Goal: Task Accomplishment & Management: Use online tool/utility

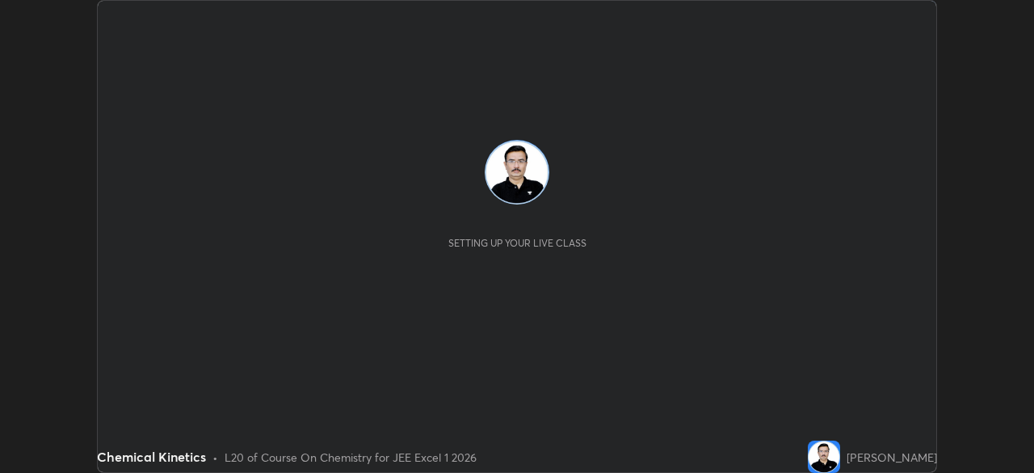
scroll to position [473, 1033]
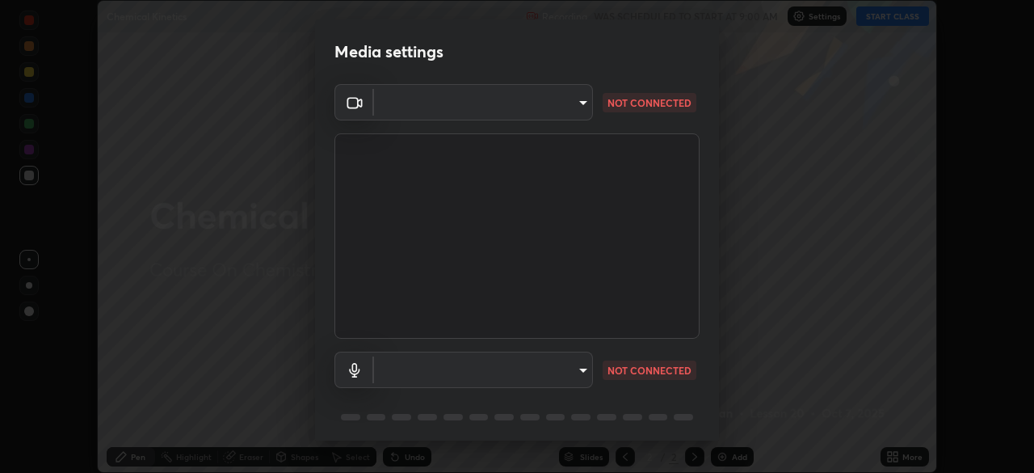
type input "100c0e0e409b1508d569c815e84311e0868d033d0fb9fb46bc53c870fbf18875"
type input "default"
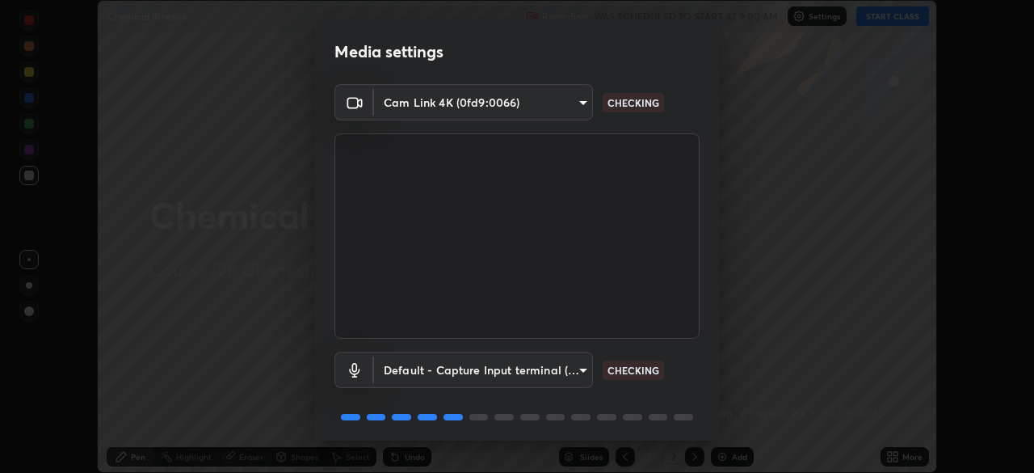
scroll to position [57, 0]
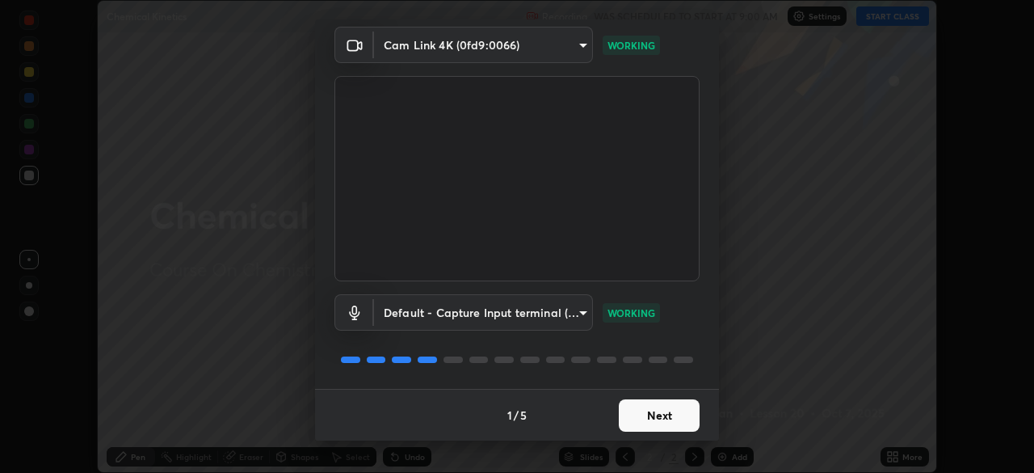
click at [662, 418] on button "Next" at bounding box center [659, 415] width 81 height 32
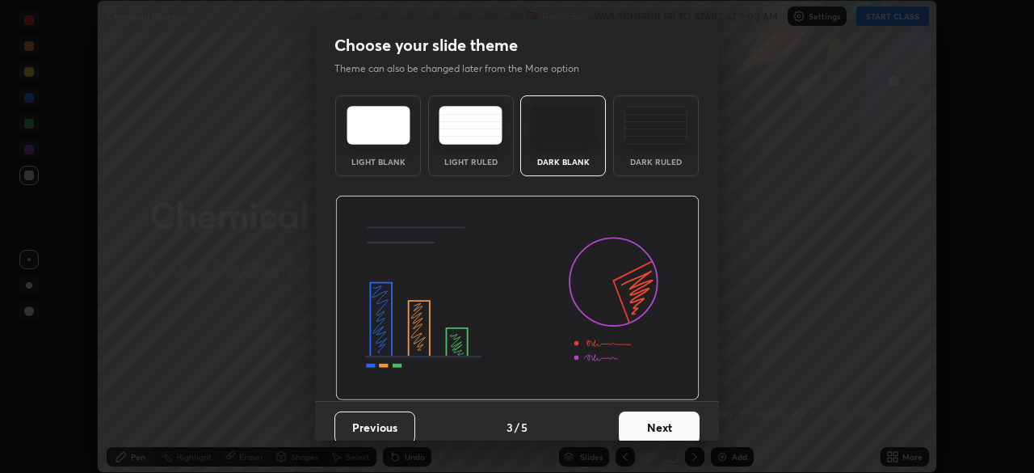
click at [666, 411] on button "Next" at bounding box center [659, 427] width 81 height 32
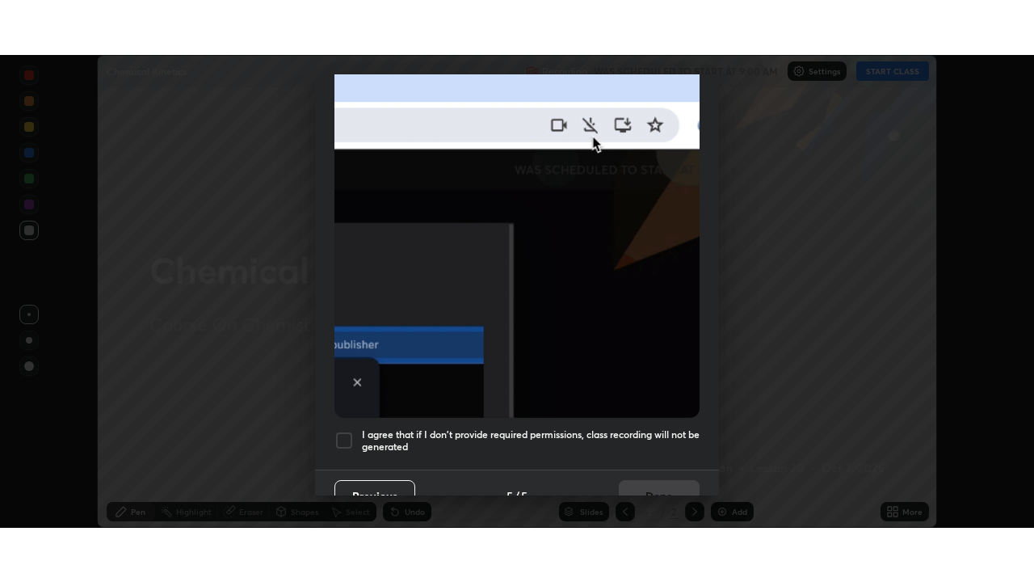
scroll to position [387, 0]
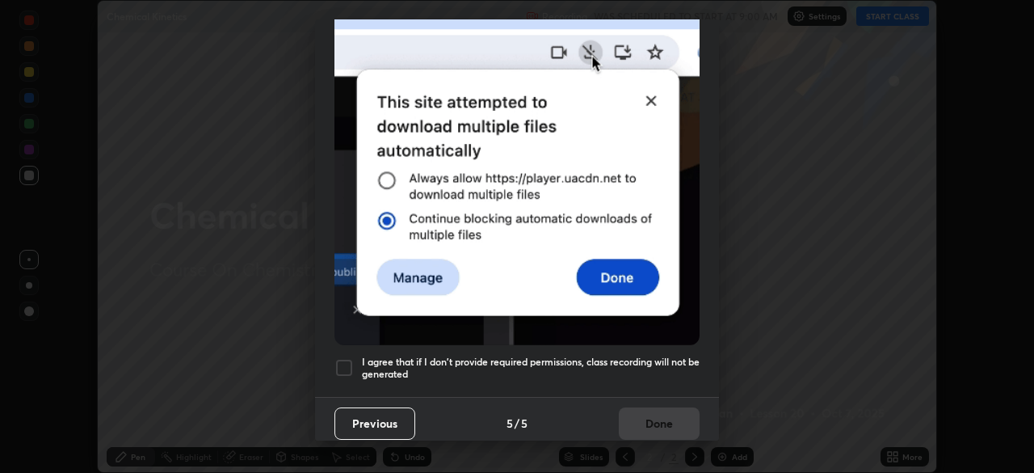
click at [343, 358] on div at bounding box center [343, 367] width 19 height 19
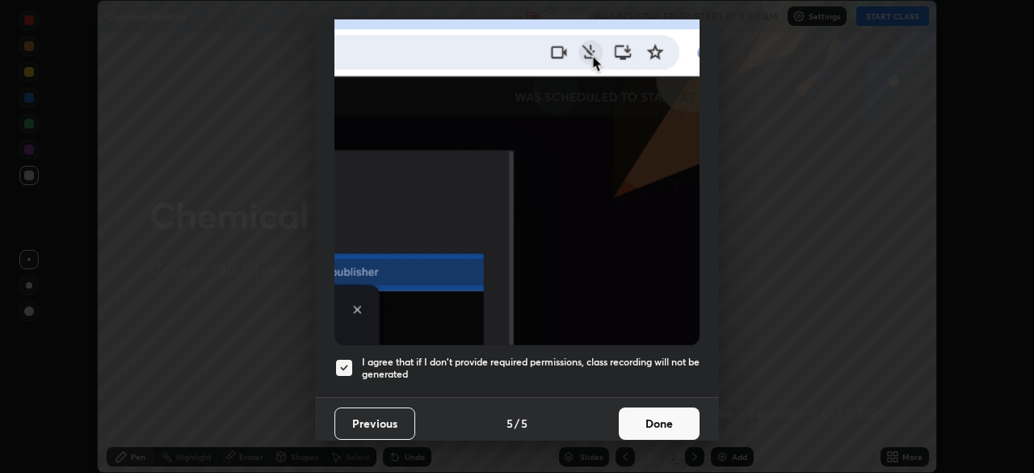
click at [650, 422] on button "Done" at bounding box center [659, 423] width 81 height 32
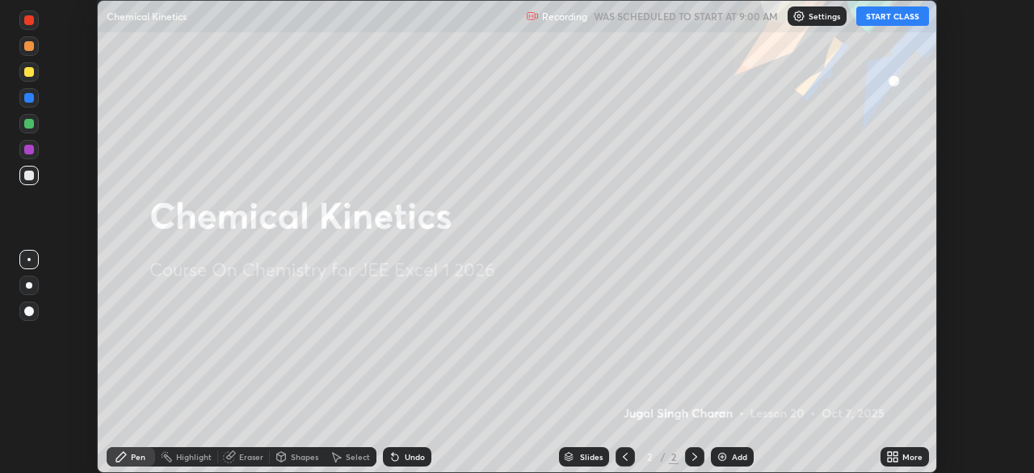
click at [895, 458] on icon at bounding box center [896, 459] width 4 height 4
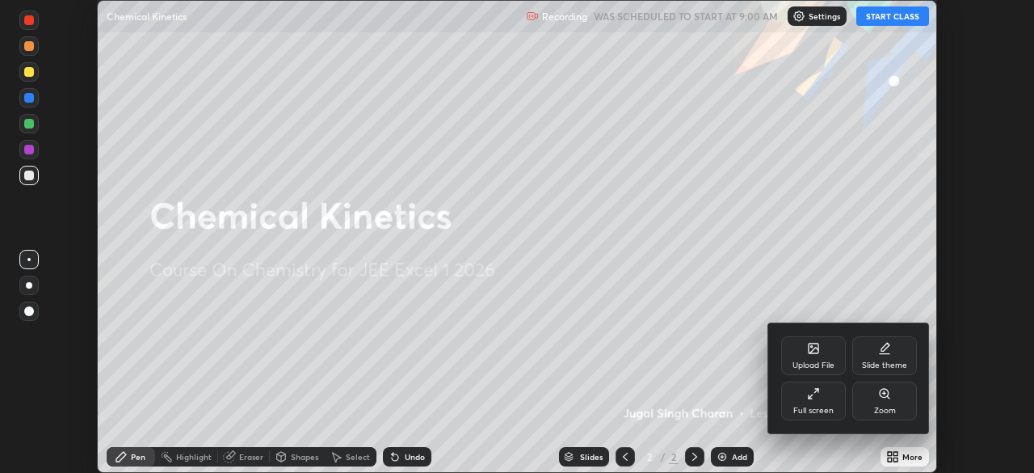
click at [816, 411] on div "Full screen" at bounding box center [813, 410] width 40 height 8
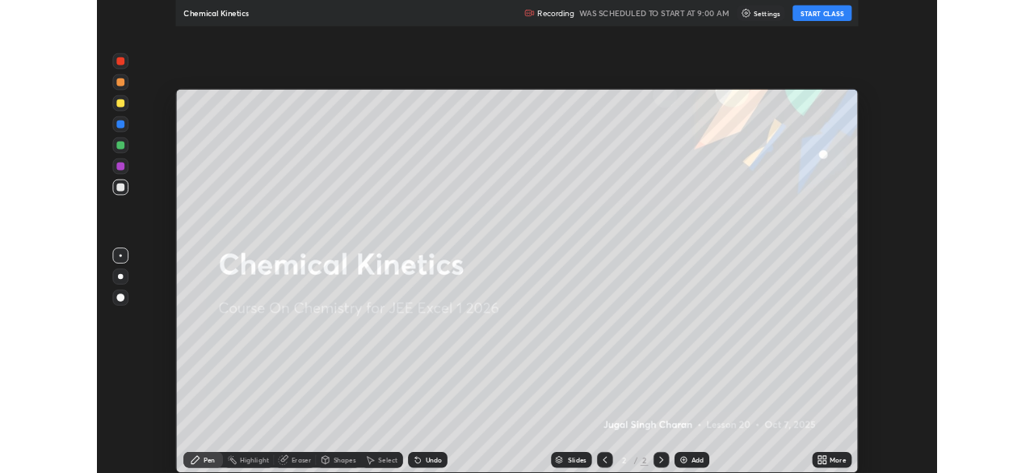
scroll to position [582, 1034]
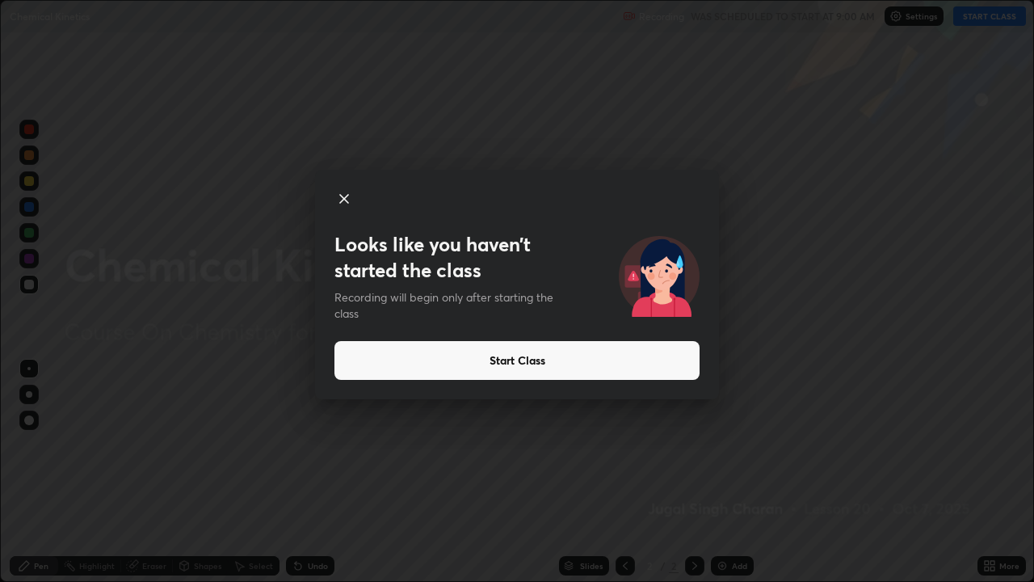
click at [427, 367] on button "Start Class" at bounding box center [516, 360] width 365 height 39
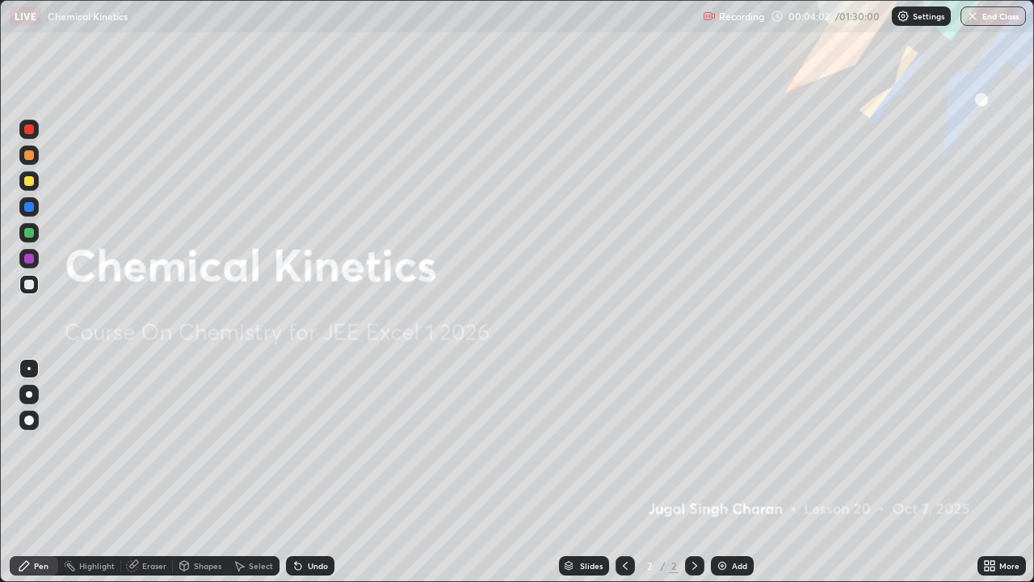
click at [723, 472] on img at bounding box center [722, 565] width 13 height 13
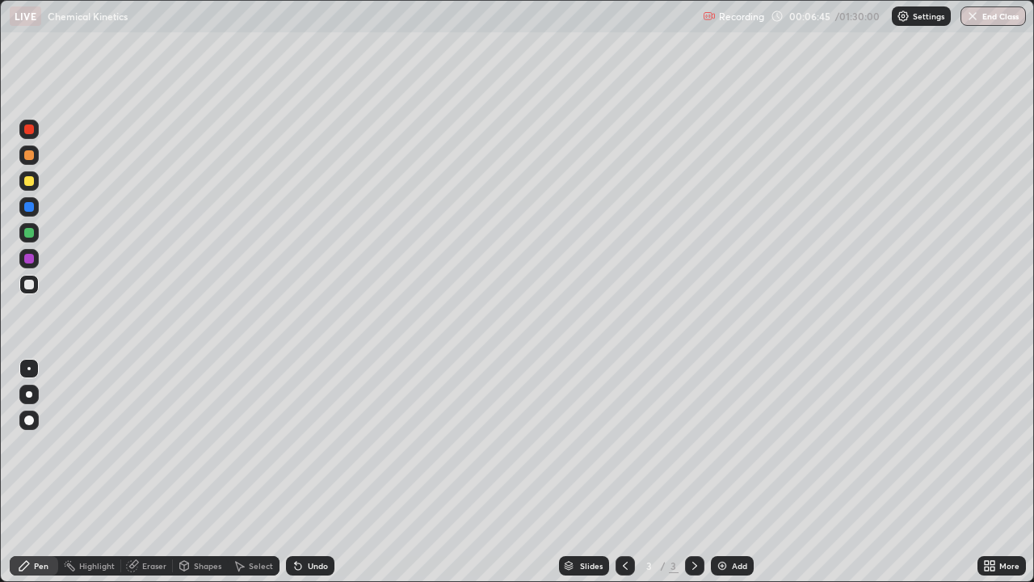
click at [726, 472] on img at bounding box center [722, 565] width 13 height 13
click at [736, 472] on div "Add" at bounding box center [739, 566] width 15 height 8
click at [155, 472] on div "Eraser" at bounding box center [154, 566] width 24 height 8
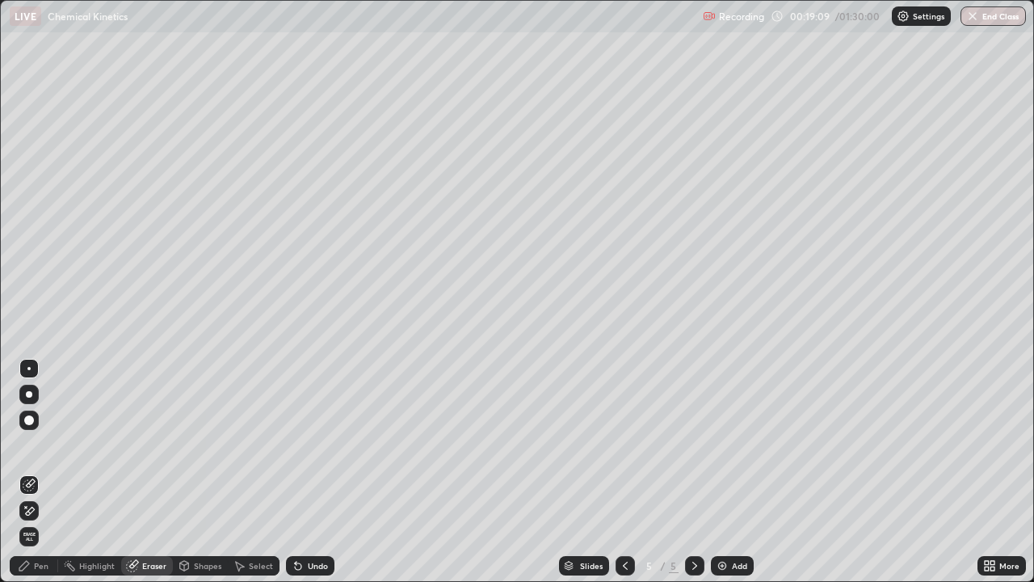
click at [45, 472] on div "Pen" at bounding box center [41, 566] width 15 height 8
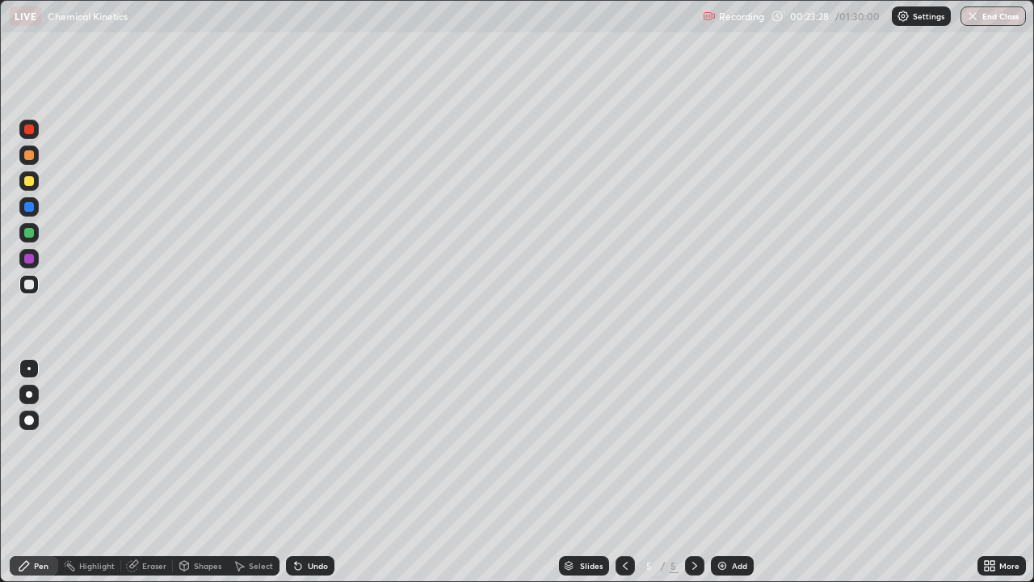
click at [736, 472] on div "Add" at bounding box center [739, 566] width 15 height 8
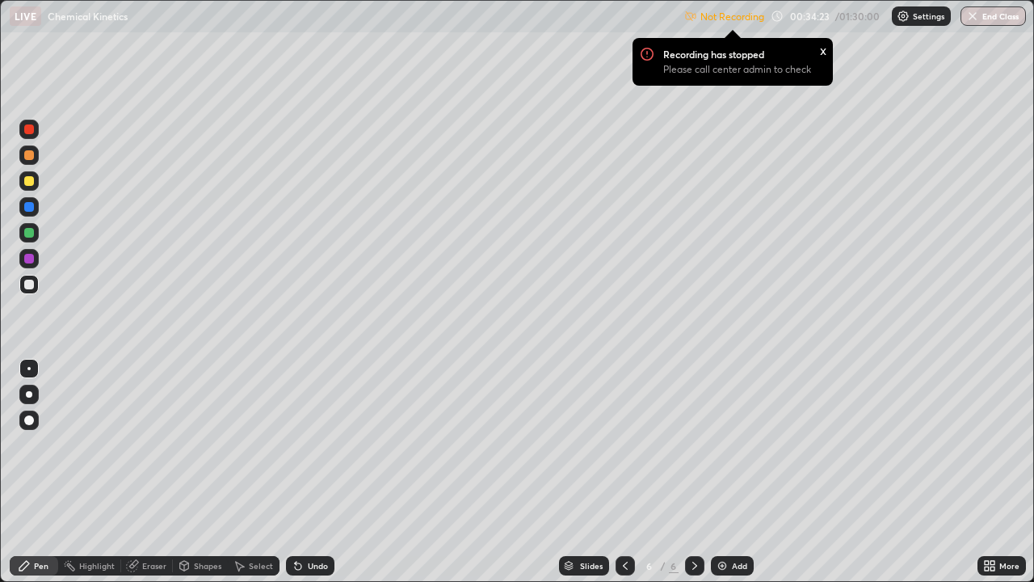
click at [44, 472] on div "Pen" at bounding box center [41, 566] width 15 height 8
click at [728, 472] on div "Add" at bounding box center [732, 565] width 43 height 19
click at [820, 51] on div "x" at bounding box center [823, 49] width 6 height 17
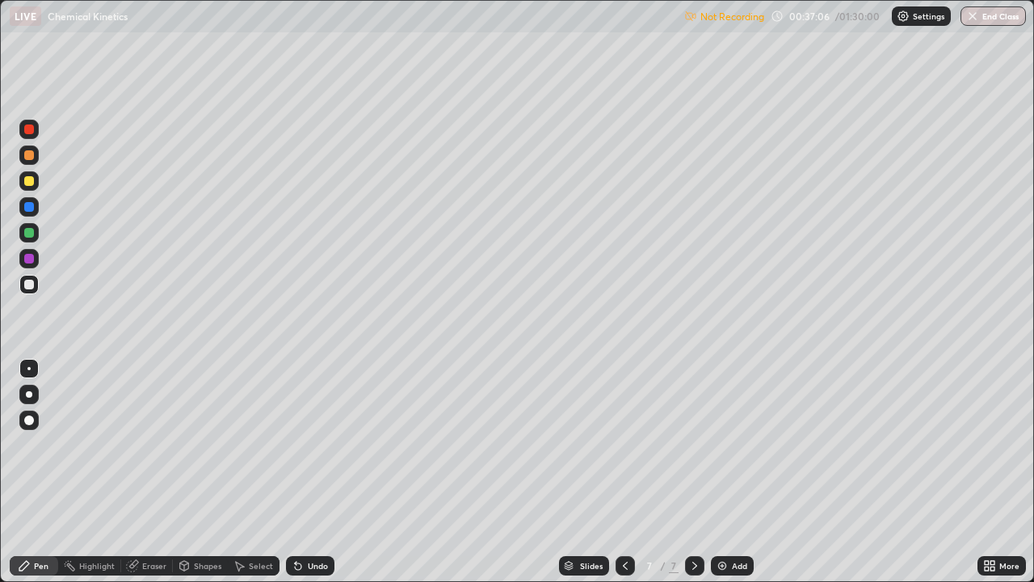
click at [733, 18] on p "Not Recording" at bounding box center [732, 17] width 64 height 12
click at [735, 472] on div "Add" at bounding box center [739, 566] width 15 height 8
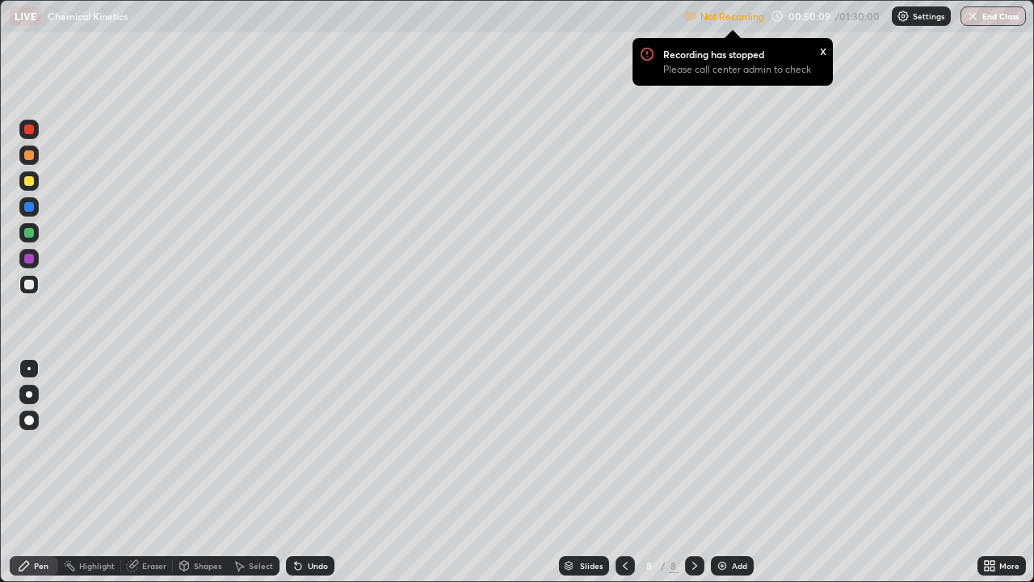
click at [0, 423] on div "Setting up your live class" at bounding box center [517, 291] width 1034 height 582
click at [997, 22] on button "End Class" at bounding box center [993, 15] width 65 height 19
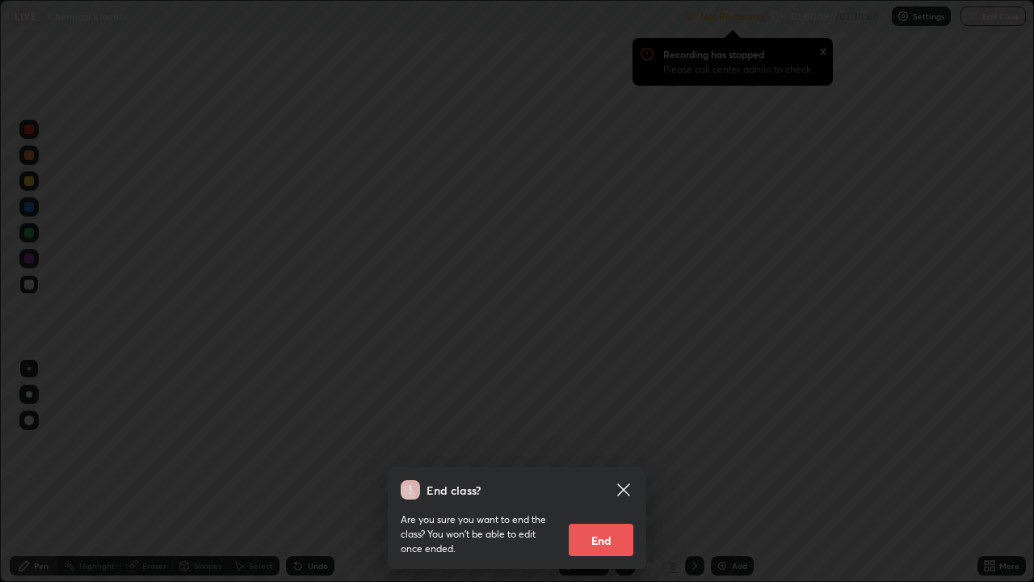
click at [594, 472] on button "End" at bounding box center [601, 540] width 65 height 32
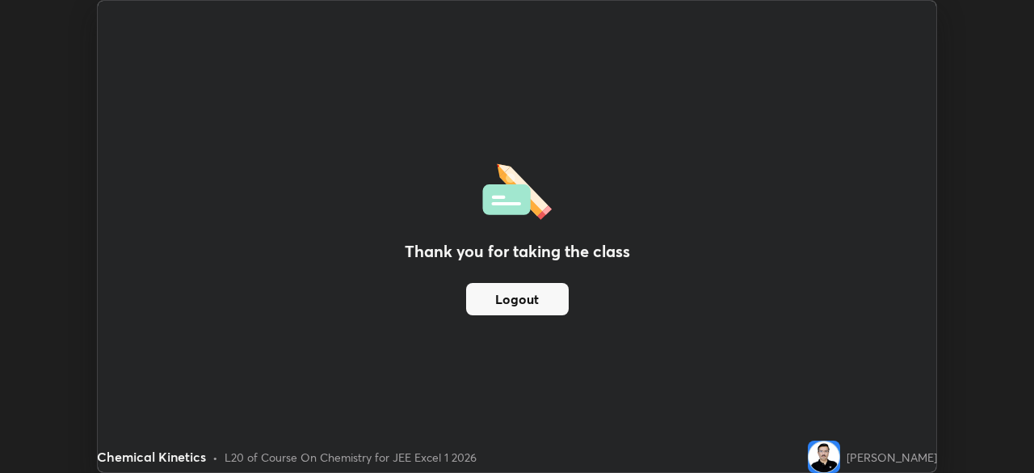
scroll to position [80322, 79760]
